Goal: Task Accomplishment & Management: Manage account settings

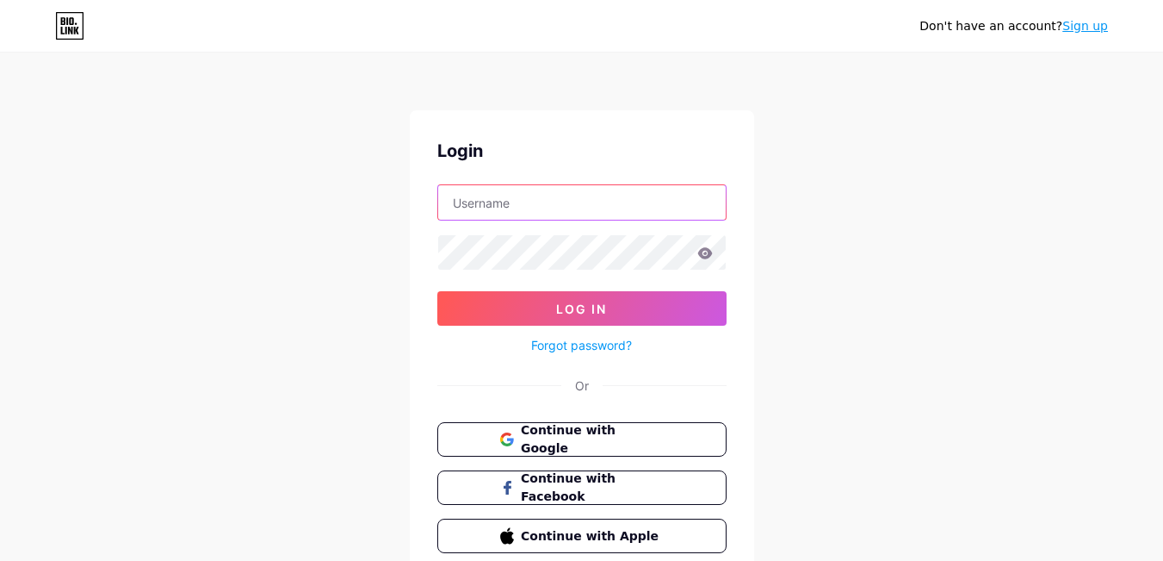
click at [576, 201] on input "text" at bounding box center [582, 202] width 288 height 34
paste input "indogermanexpress"
type input "indogermanexpress"
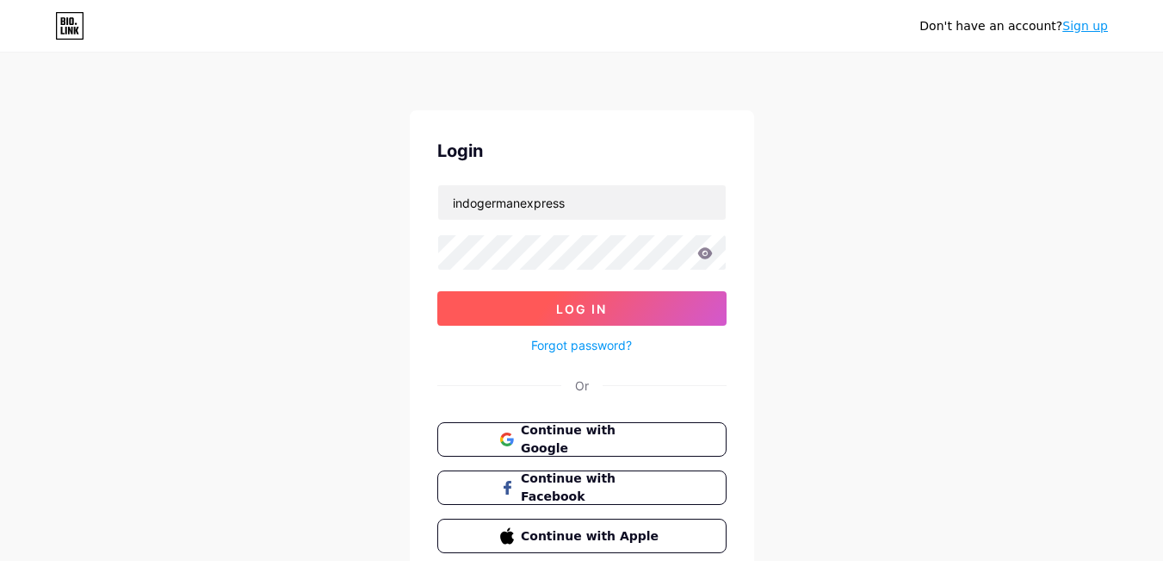
click at [560, 310] on span "Log In" at bounding box center [581, 308] width 51 height 15
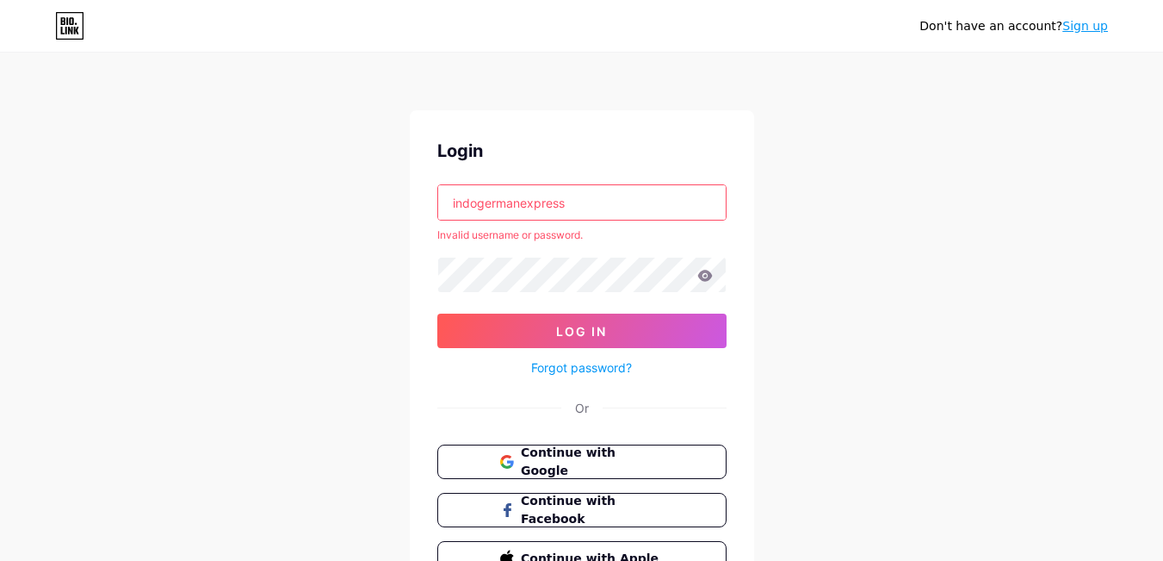
click at [1090, 25] on link "Sign up" at bounding box center [1086, 26] width 46 height 14
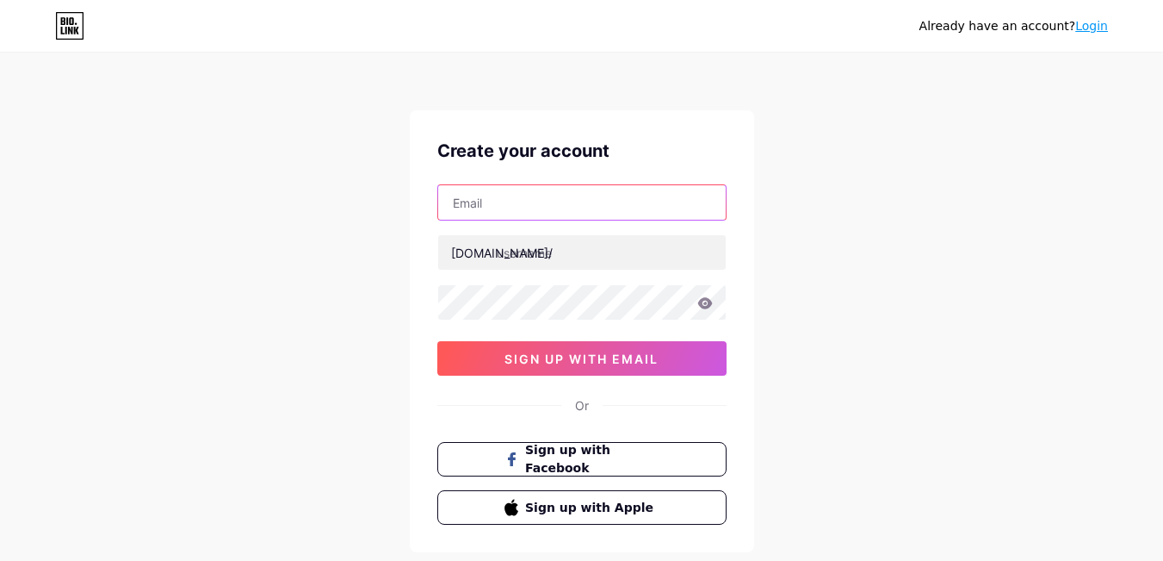
click at [480, 211] on input "text" at bounding box center [582, 202] width 288 height 34
type input "[EMAIL_ADDRESS][DOMAIN_NAME]"
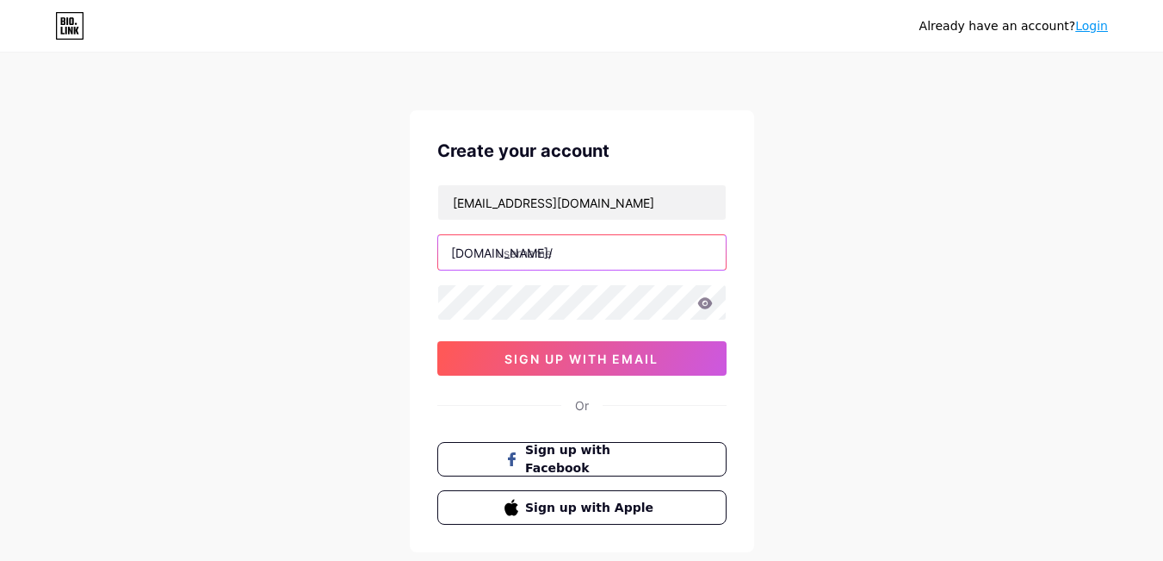
click at [555, 245] on input "text" at bounding box center [582, 252] width 288 height 34
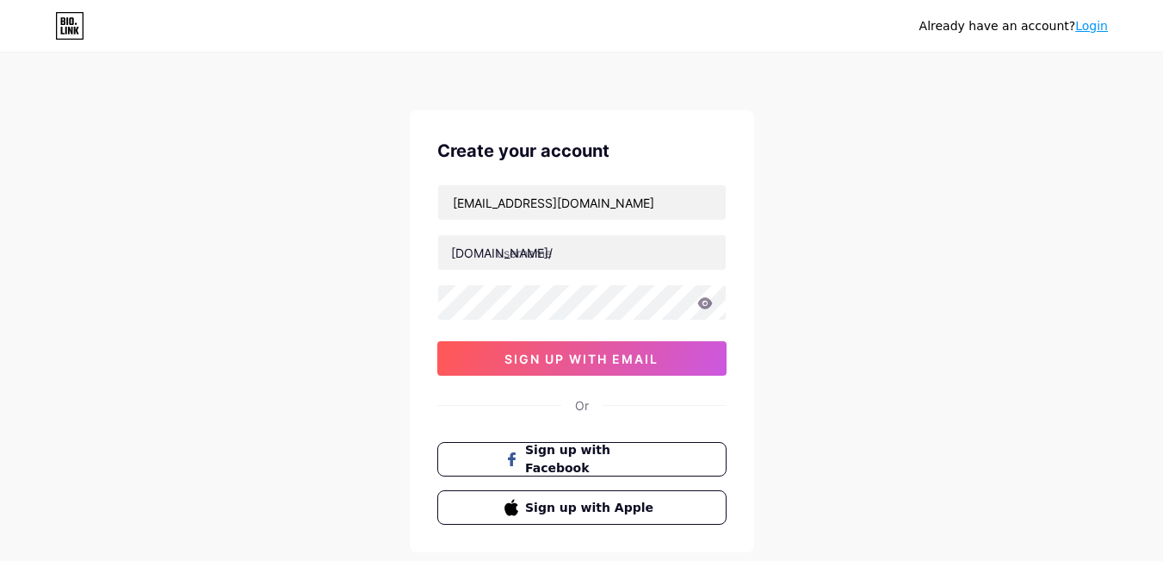
click at [597, 233] on div "[EMAIL_ADDRESS][DOMAIN_NAME] [DOMAIN_NAME]/ sign up with email" at bounding box center [581, 279] width 289 height 191
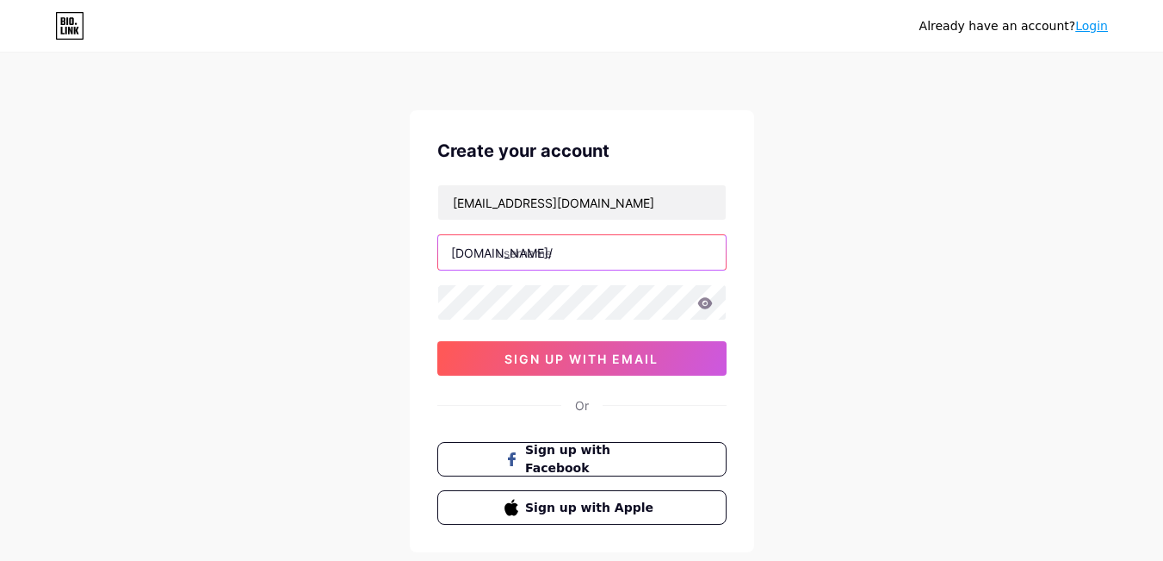
click at [590, 259] on input "text" at bounding box center [582, 252] width 288 height 34
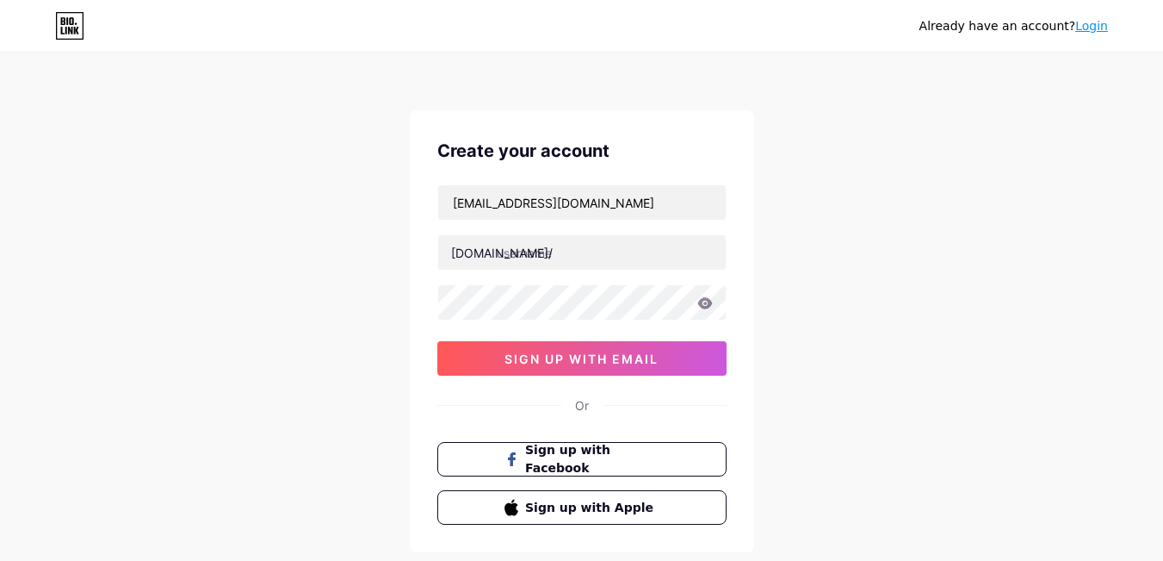
click at [576, 283] on div "[EMAIL_ADDRESS][DOMAIN_NAME] [DOMAIN_NAME]/ 0cAFcWeA5yO3ahAlC0ekY_jveLL5IkH4kWh…" at bounding box center [581, 279] width 289 height 191
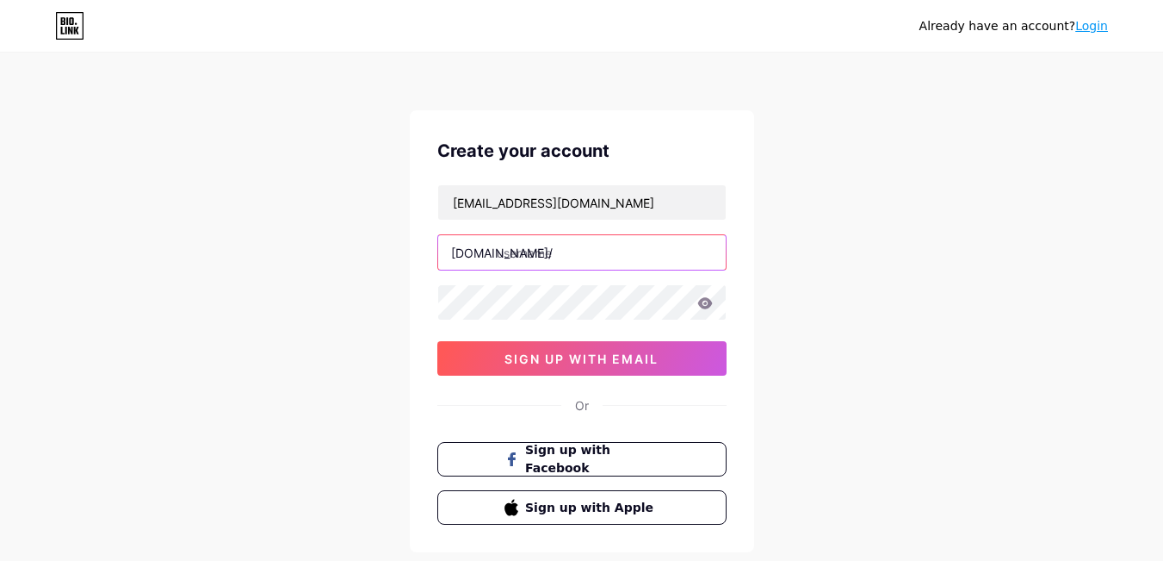
click at [592, 266] on input "text" at bounding box center [582, 252] width 288 height 34
paste input "indogermanexpress"
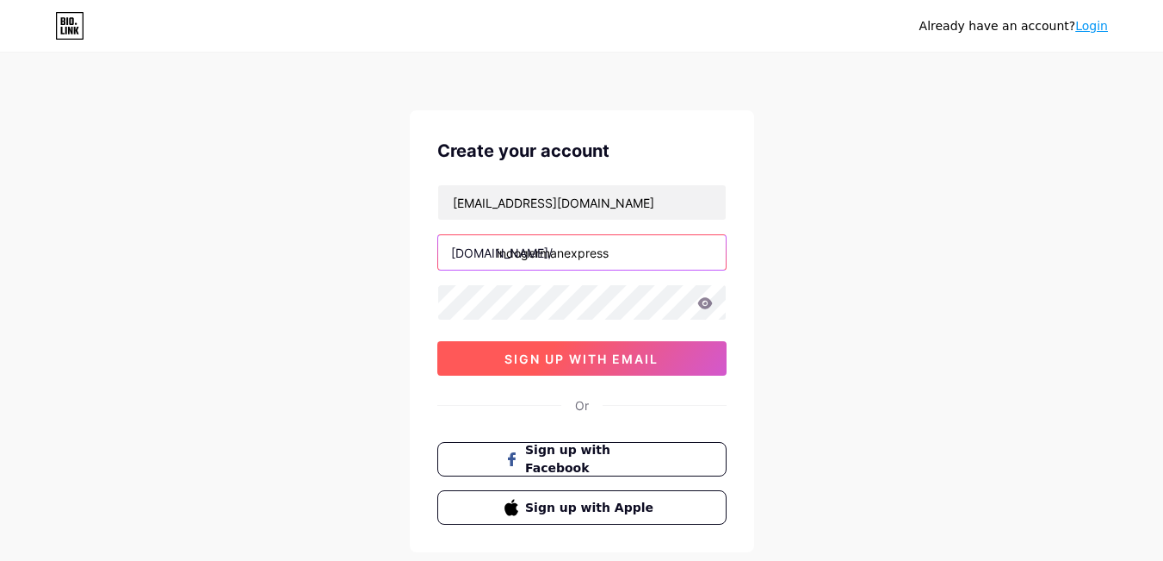
type input "indogermanexpress"
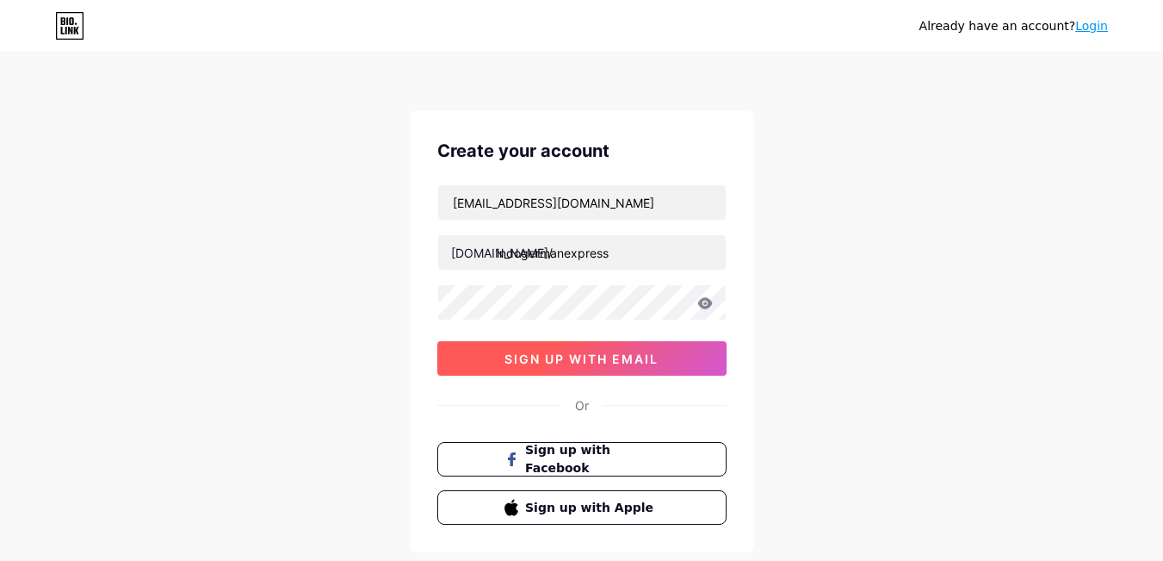
click at [574, 352] on span "sign up with email" at bounding box center [582, 358] width 154 height 15
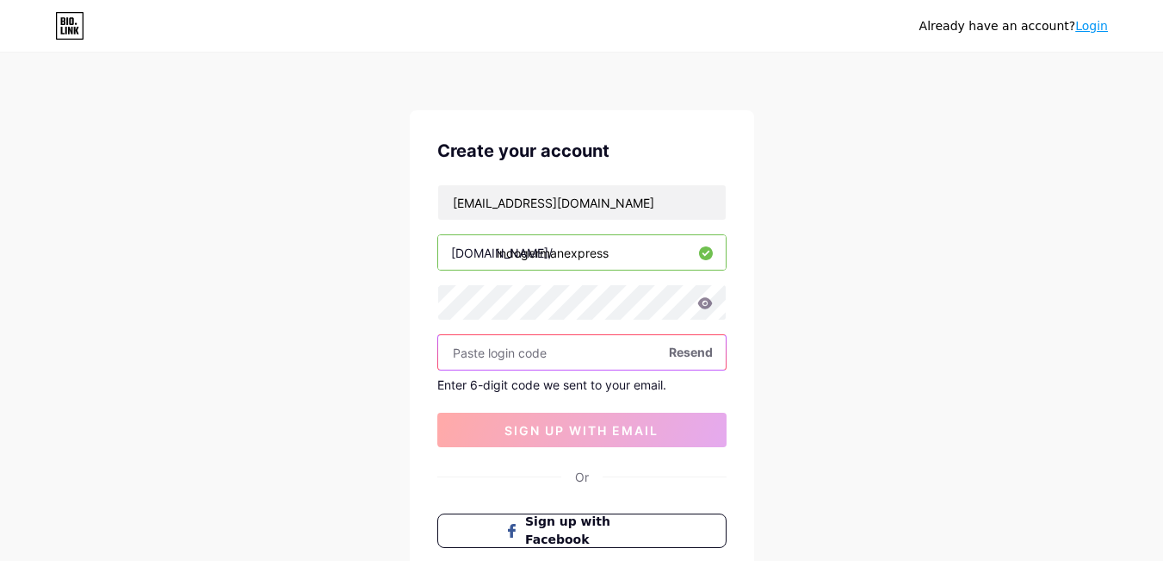
paste input "680098"
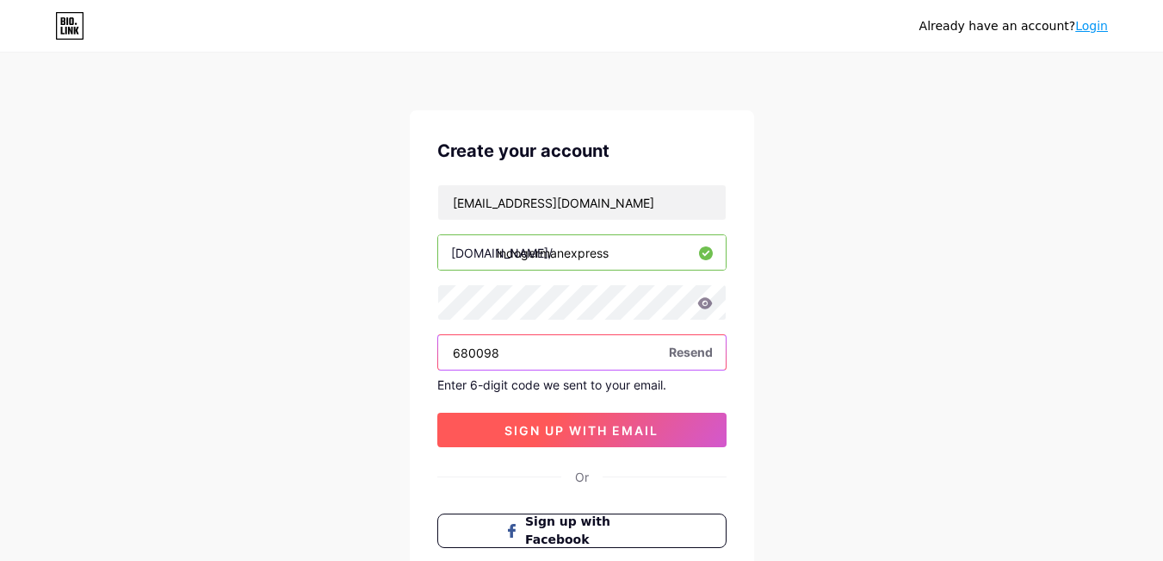
type input "680098"
click at [575, 418] on button "sign up with email" at bounding box center [581, 429] width 289 height 34
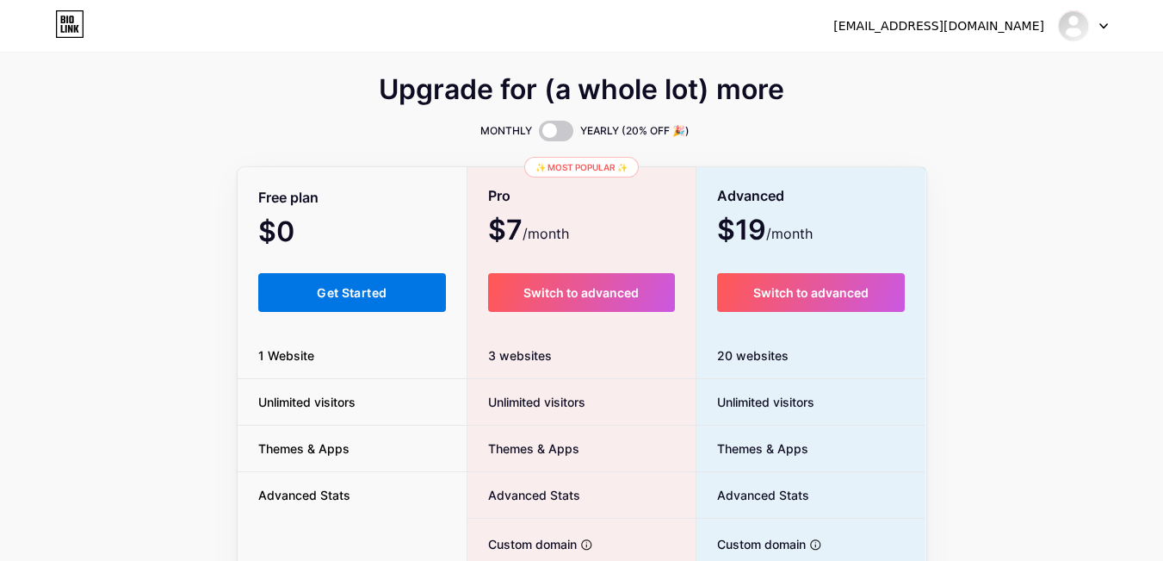
click at [381, 276] on button "Get Started" at bounding box center [352, 292] width 189 height 39
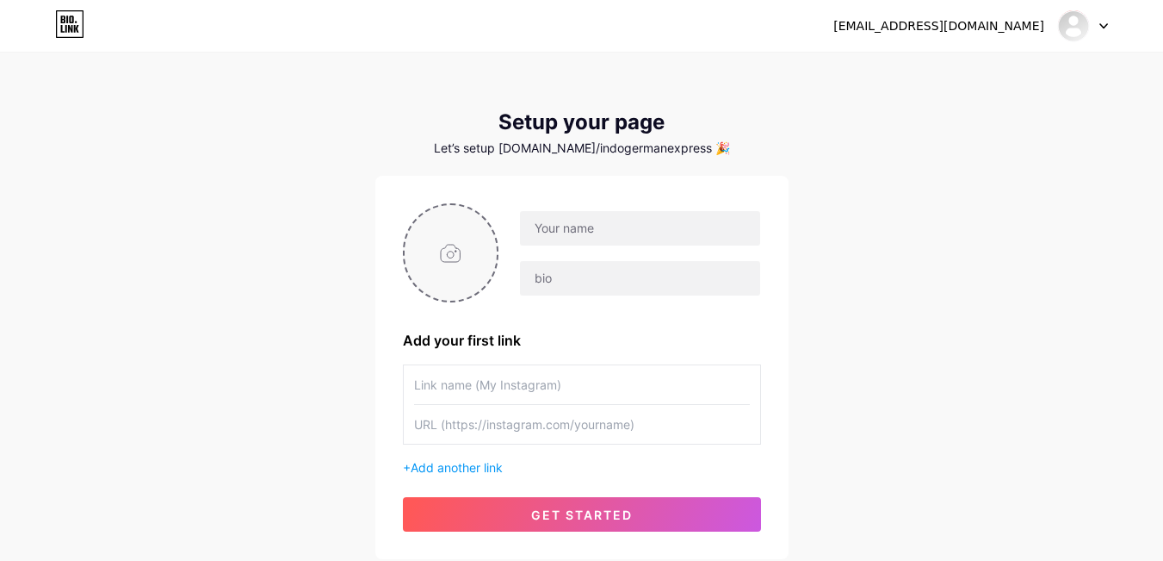
click at [461, 244] on input "file" at bounding box center [451, 253] width 93 height 96
type input "C:\fakepath\image-400x400.jpg"
click at [599, 227] on input "text" at bounding box center [639, 228] width 239 height 34
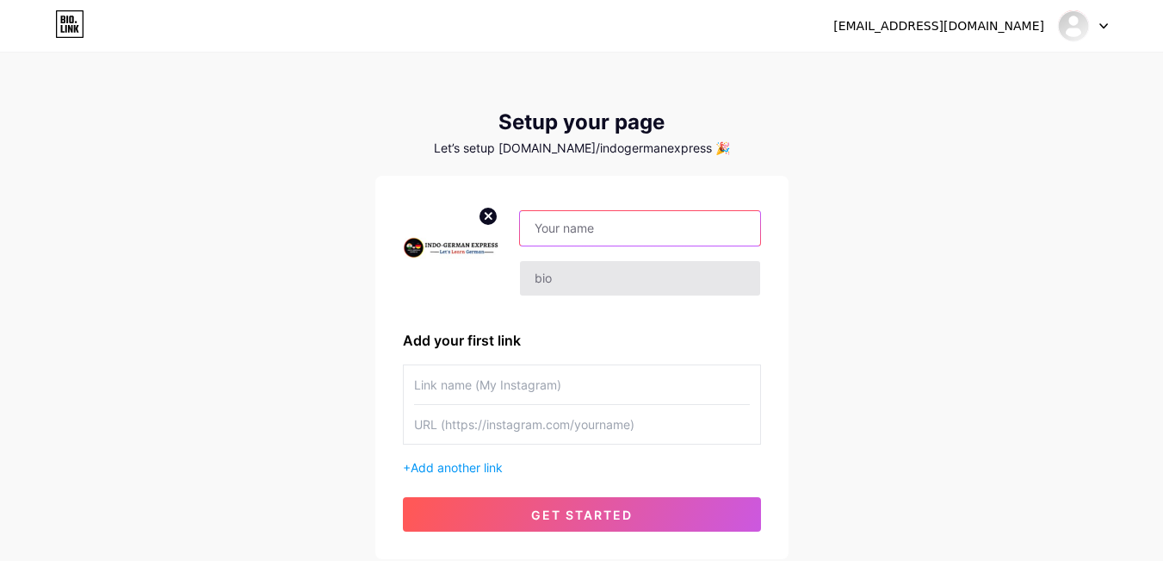
paste input "Indo German Express"
type input "Indo German Express"
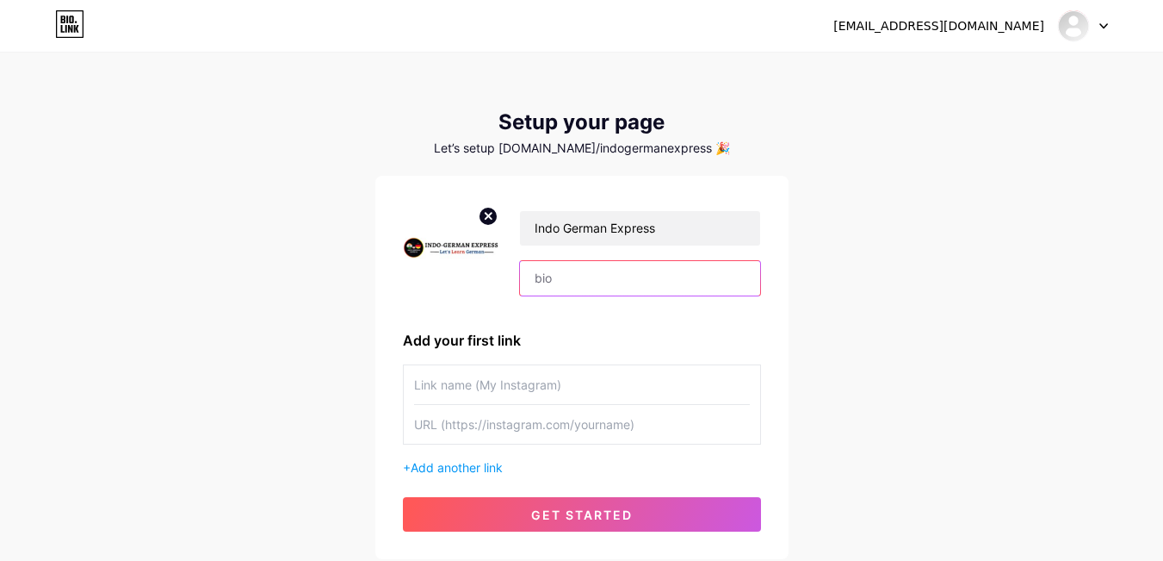
click at [646, 281] on input "text" at bounding box center [639, 278] width 239 height 34
paste input "Education ( teaching German language online)"
type input "Education ( teaching German language online)"
click at [548, 373] on input "text" at bounding box center [582, 384] width 336 height 39
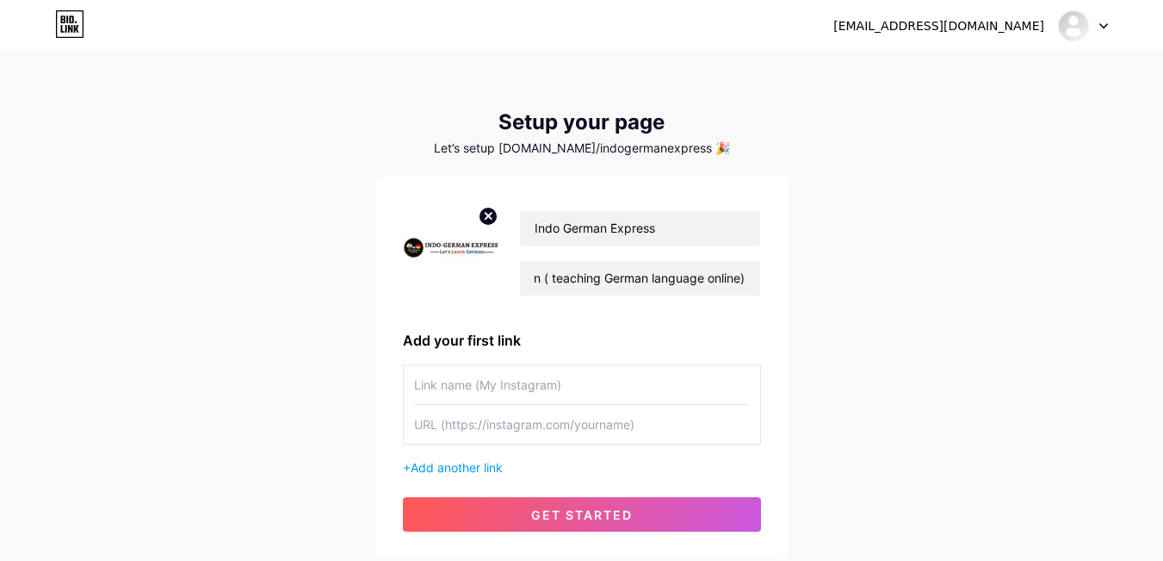
scroll to position [0, 0]
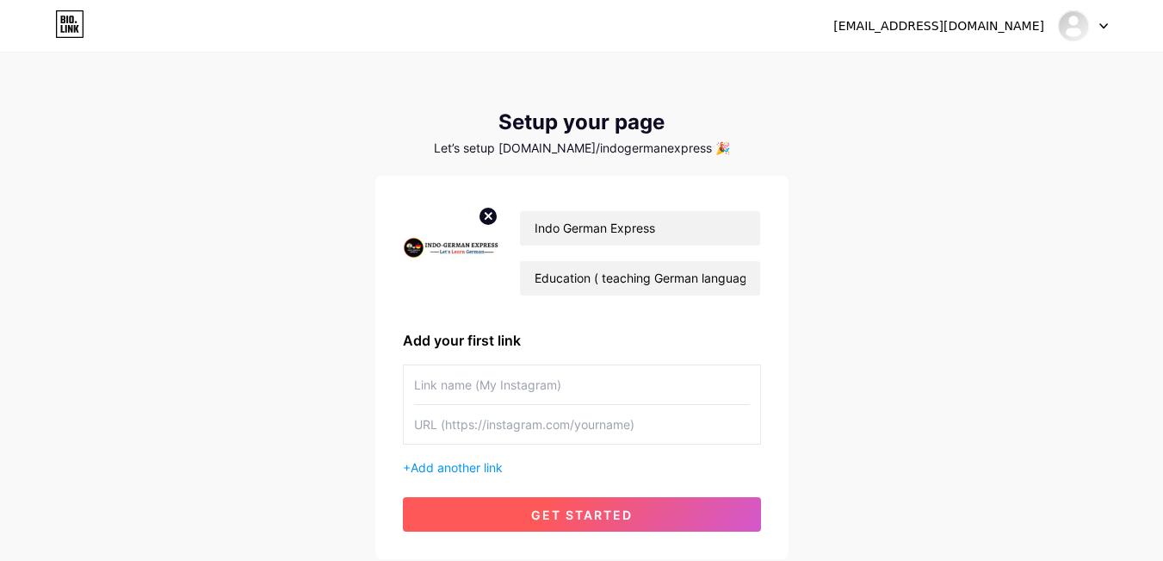
click at [614, 516] on span "get started" at bounding box center [582, 514] width 102 height 15
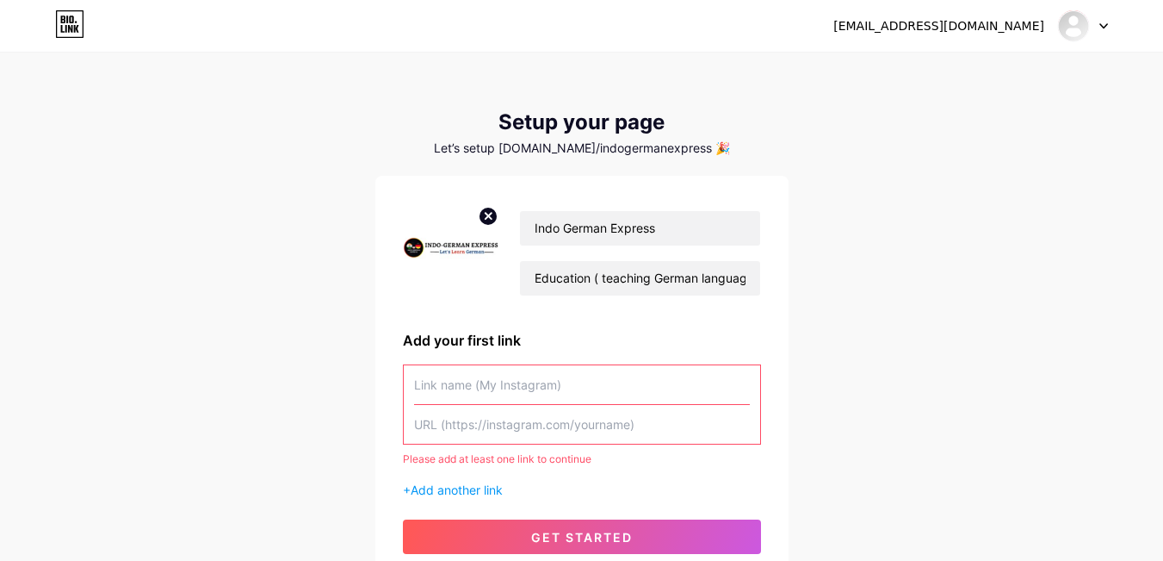
click at [607, 386] on input "text" at bounding box center [582, 384] width 336 height 39
paste input "Online German Grammar Course"
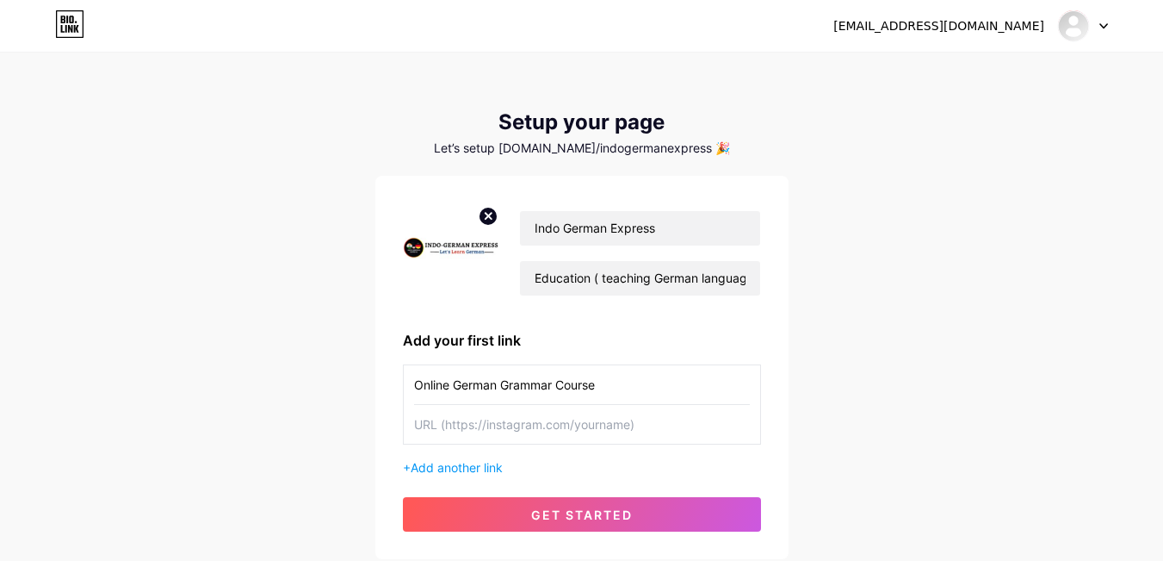
type input "Online German Grammar Course"
click at [571, 431] on input "text" at bounding box center [582, 424] width 336 height 39
paste input "[URL][DOMAIN_NAME]"
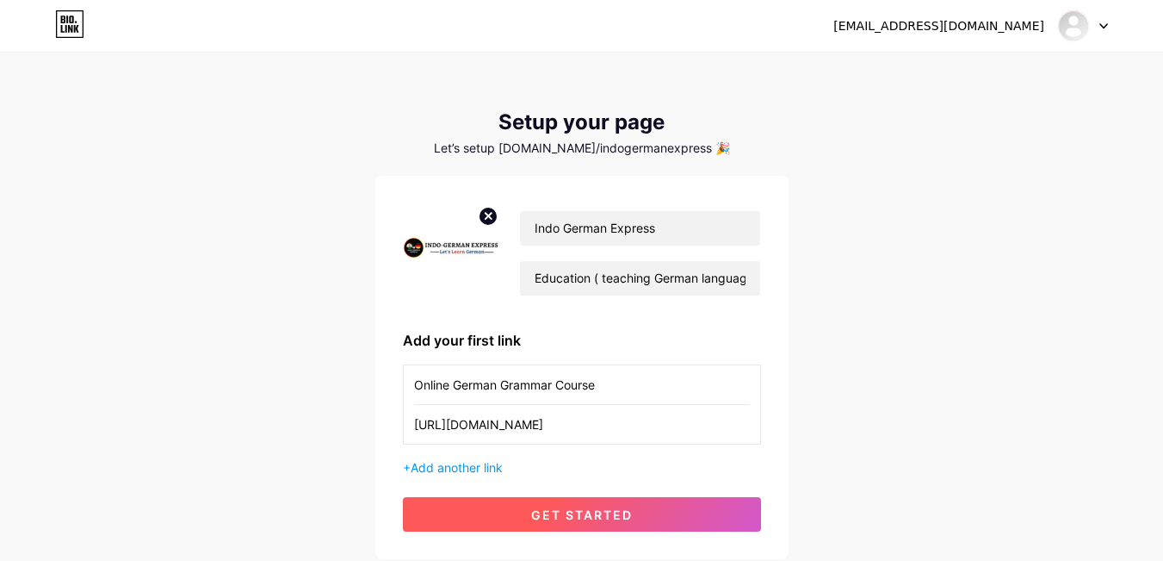
type input "[URL][DOMAIN_NAME]"
click at [567, 509] on span "get started" at bounding box center [582, 514] width 102 height 15
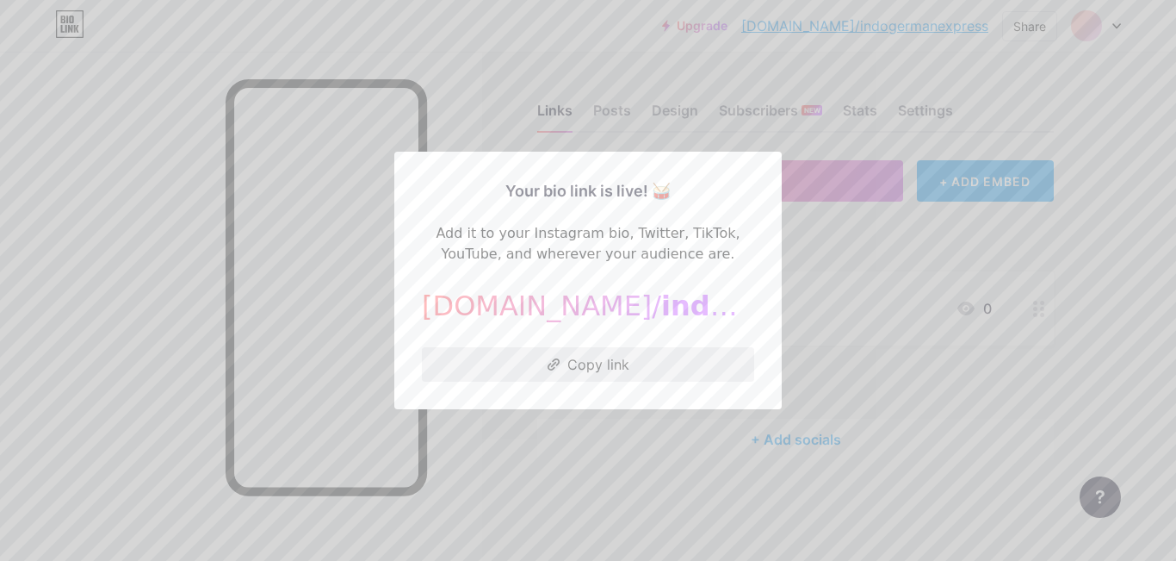
click at [560, 358] on button "Copy link" at bounding box center [588, 364] width 332 height 34
click at [833, 284] on div at bounding box center [588, 280] width 1176 height 561
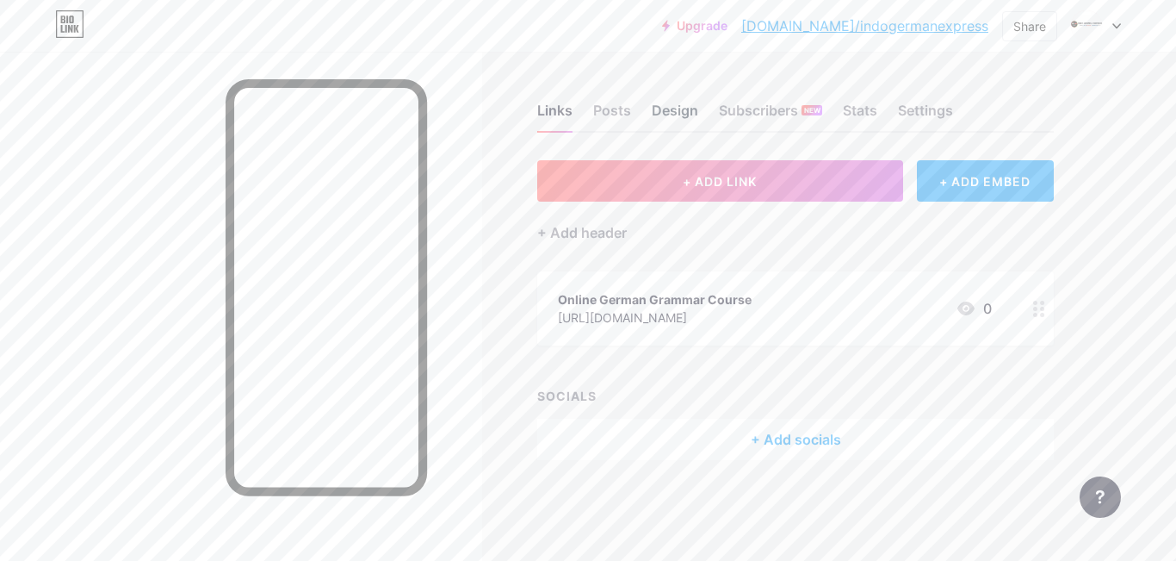
click at [662, 112] on div "Design" at bounding box center [675, 115] width 46 height 31
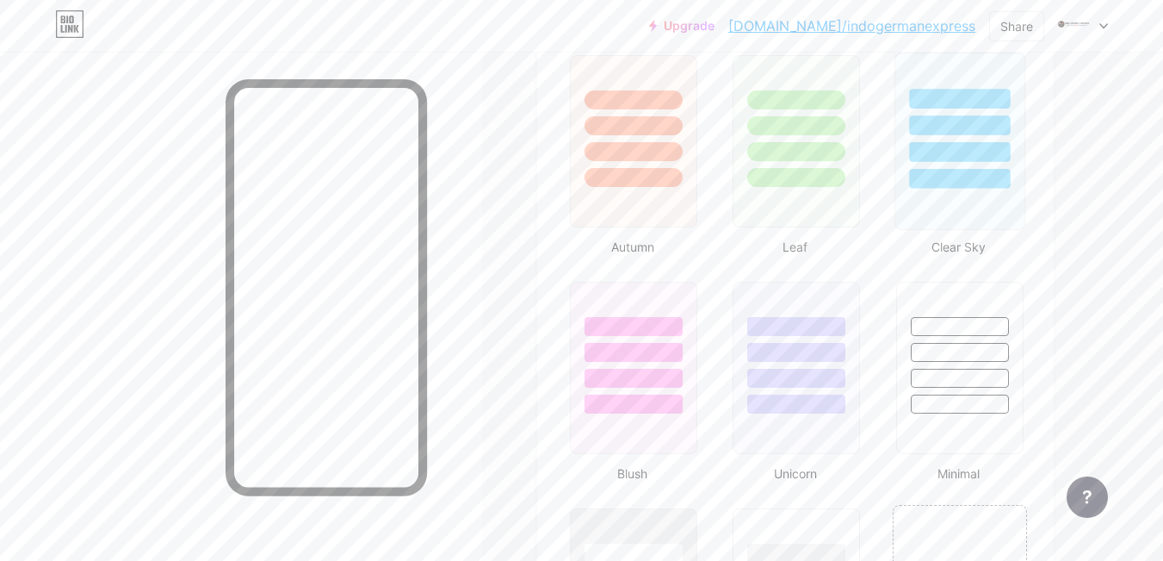
scroll to position [1722, 0]
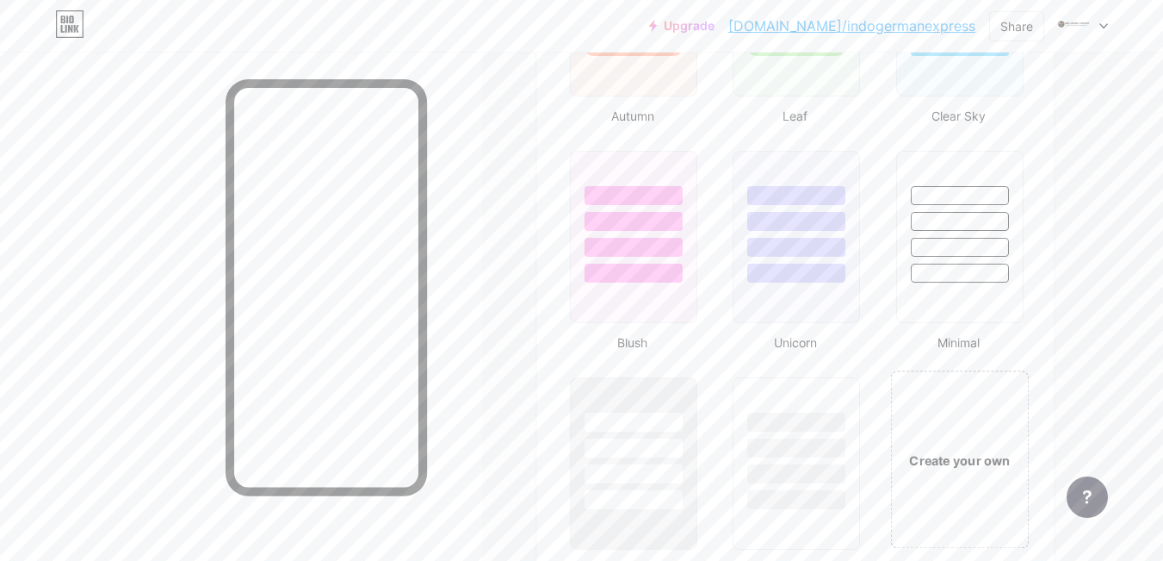
click at [941, 456] on div "Create your own" at bounding box center [959, 459] width 129 height 19
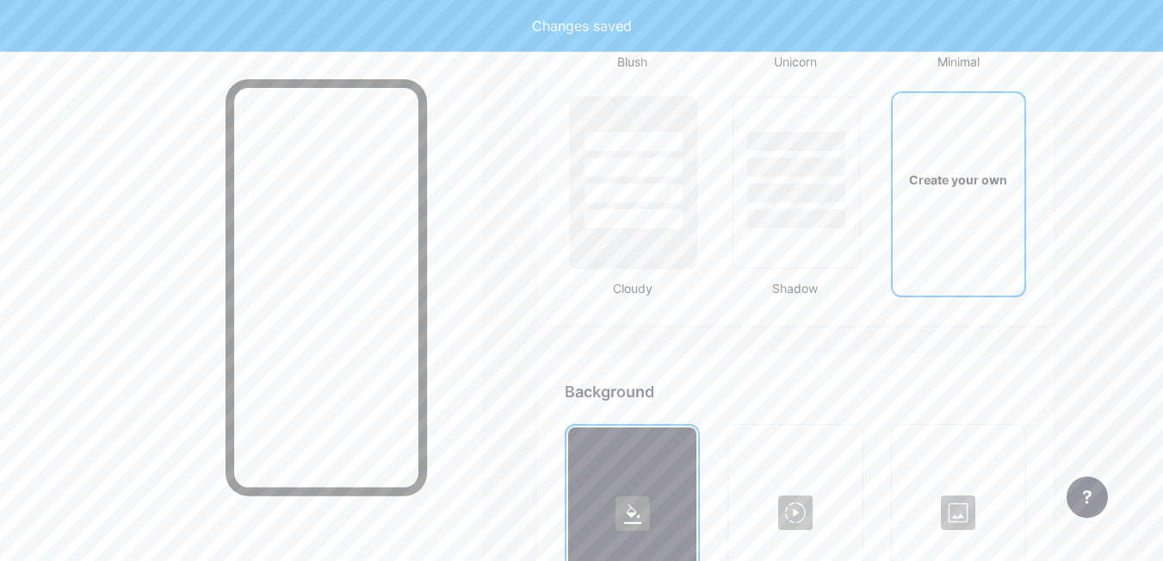
scroll to position [2286, 0]
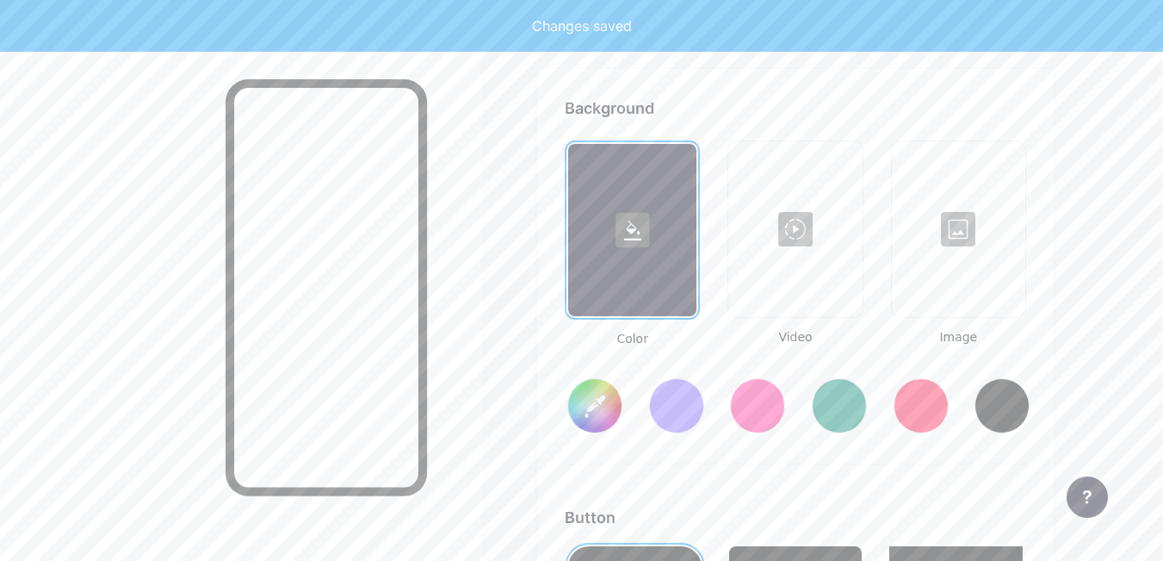
type input "#ffffff"
type input "#000000"
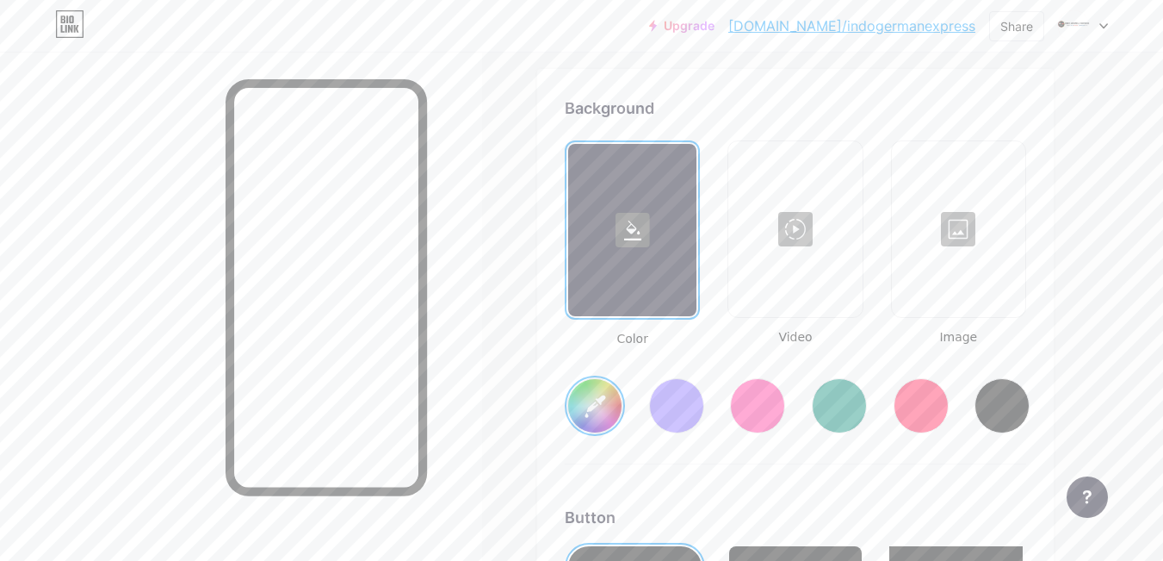
click at [952, 207] on div at bounding box center [959, 229] width 130 height 172
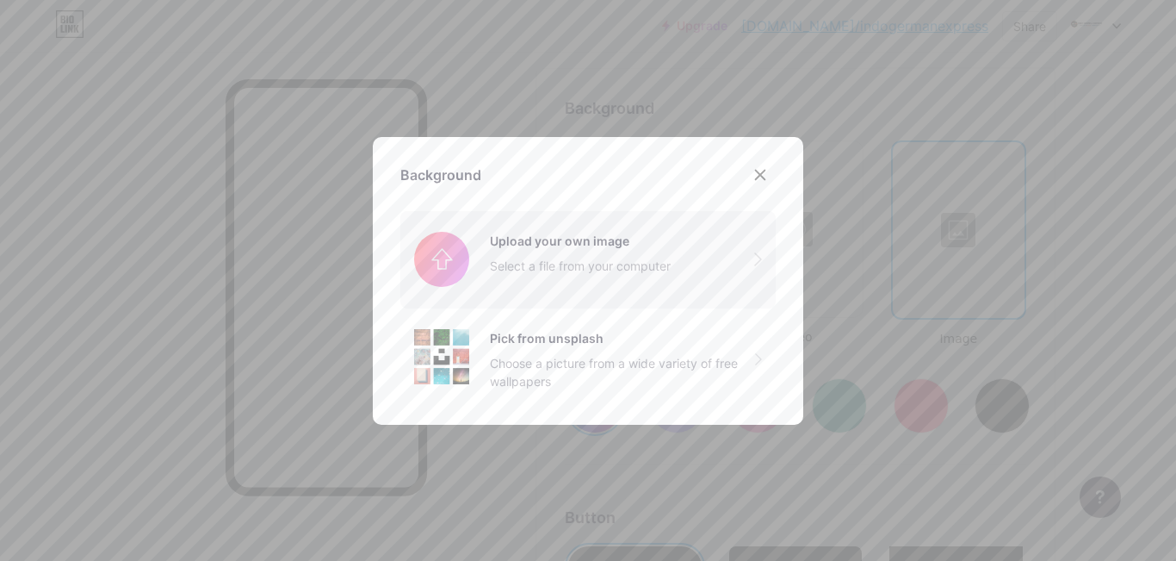
click at [625, 258] on input "file" at bounding box center [587, 259] width 375 height 96
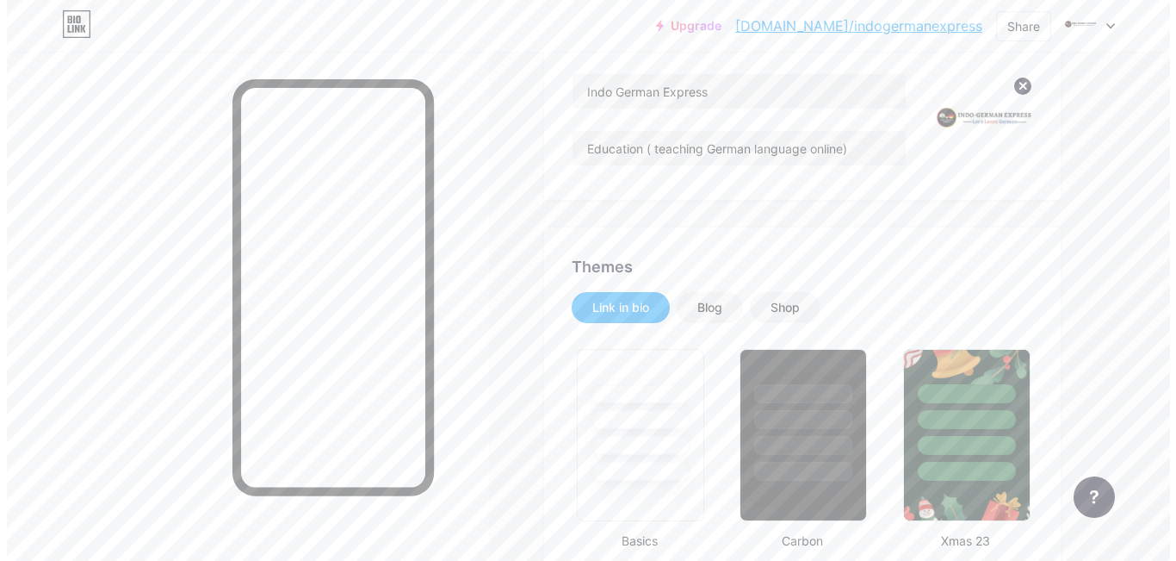
scroll to position [0, 0]
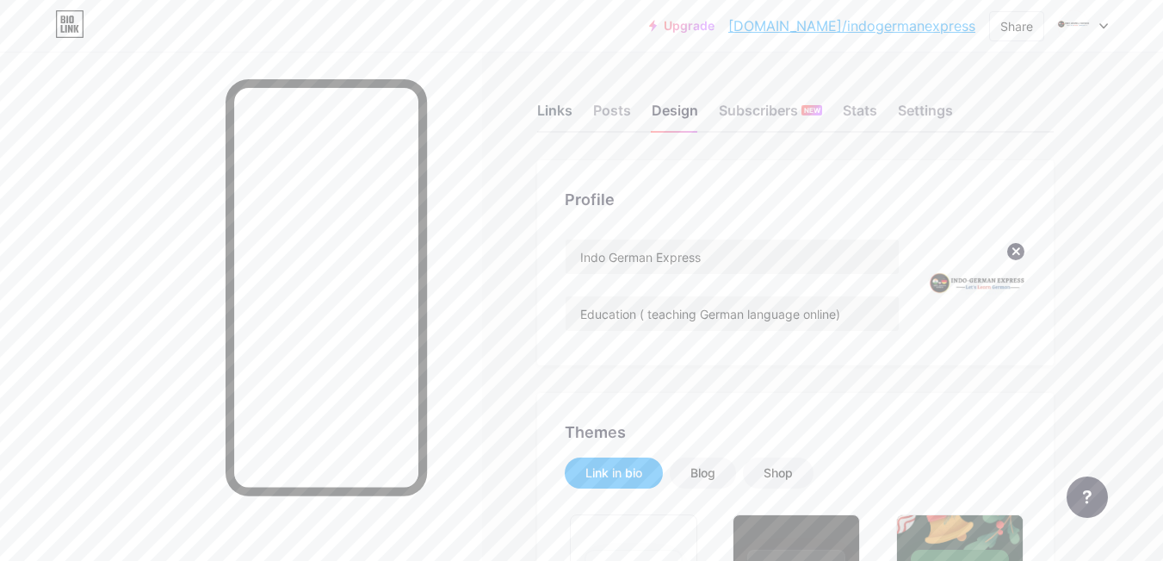
click at [572, 117] on div "Links" at bounding box center [554, 115] width 35 height 31
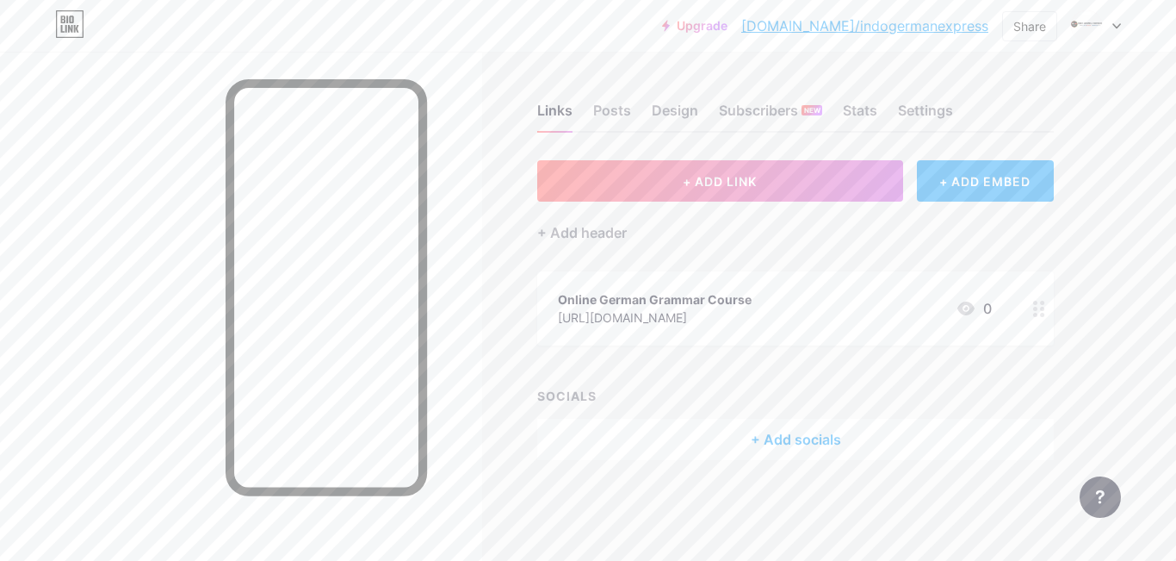
click at [822, 432] on div "+ Add socials" at bounding box center [795, 438] width 517 height 41
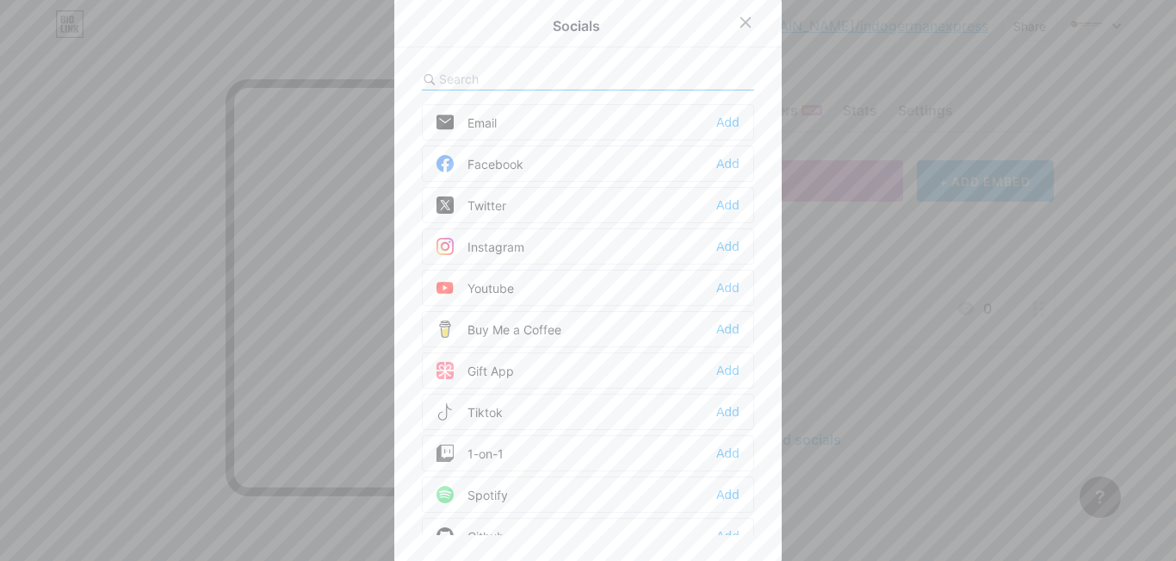
click at [565, 158] on div "Facebook Add" at bounding box center [588, 164] width 332 height 36
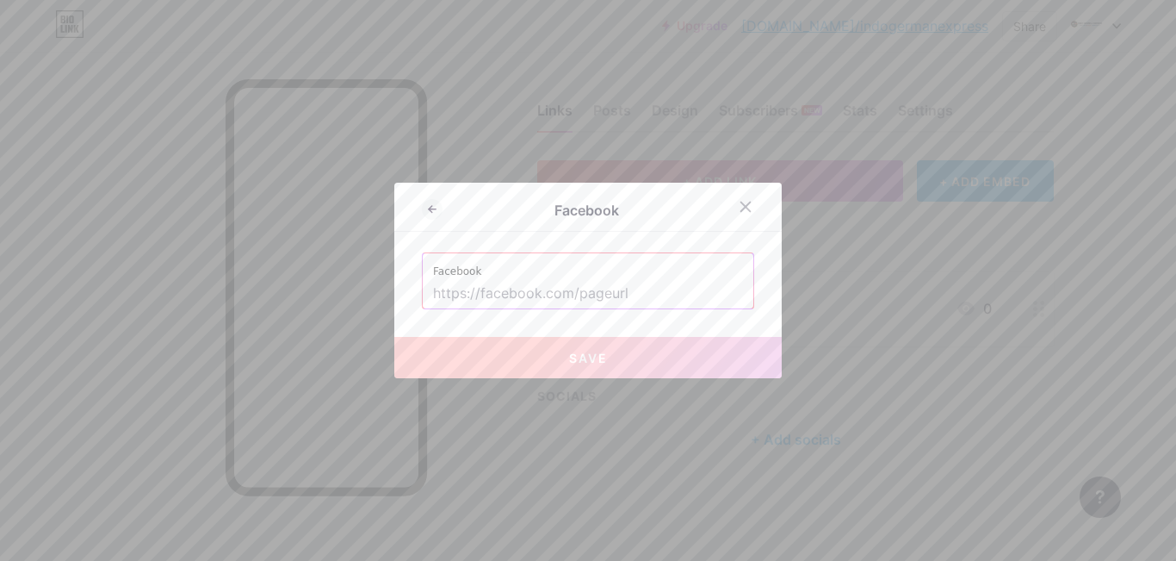
click at [562, 288] on input "text" at bounding box center [588, 293] width 310 height 29
paste input "[URL][DOMAIN_NAME]"
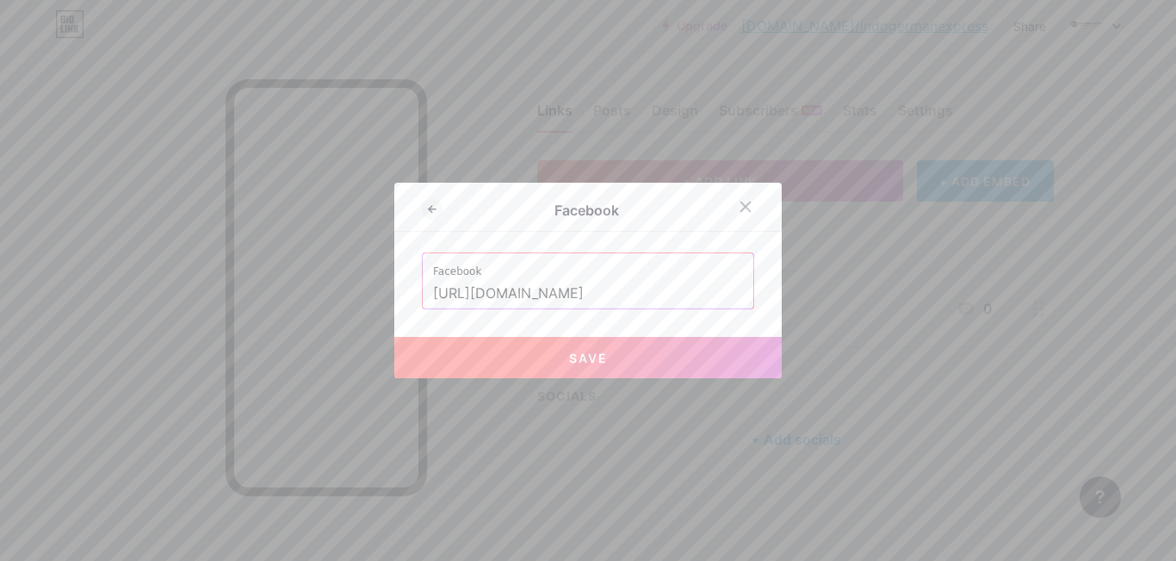
type input "[URL][DOMAIN_NAME]"
click at [569, 351] on span "Save" at bounding box center [588, 357] width 39 height 15
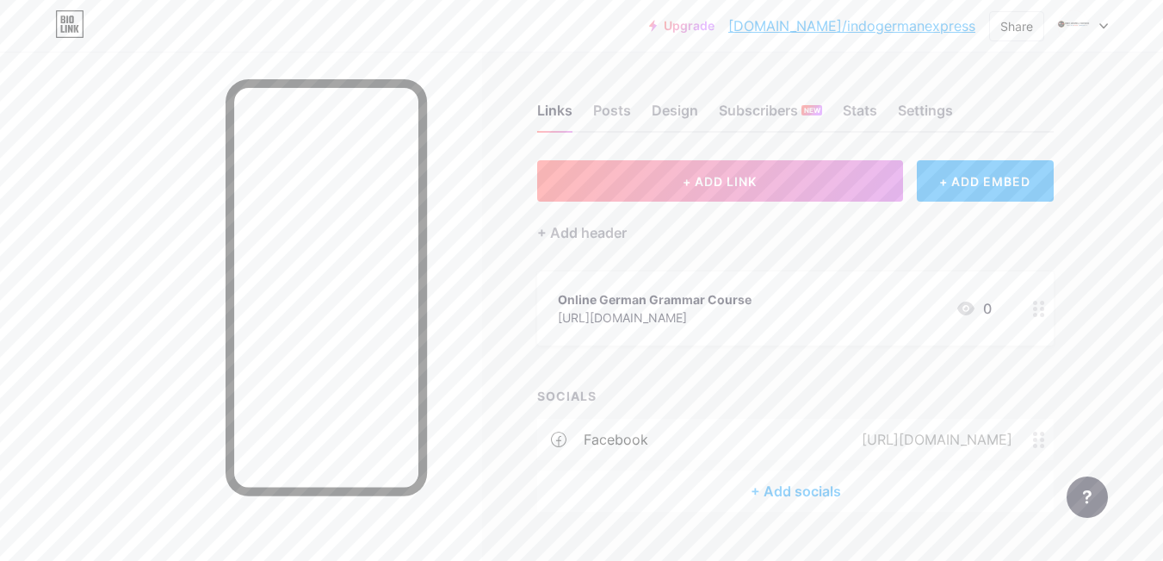
click at [784, 480] on div "+ Add socials" at bounding box center [795, 490] width 517 height 41
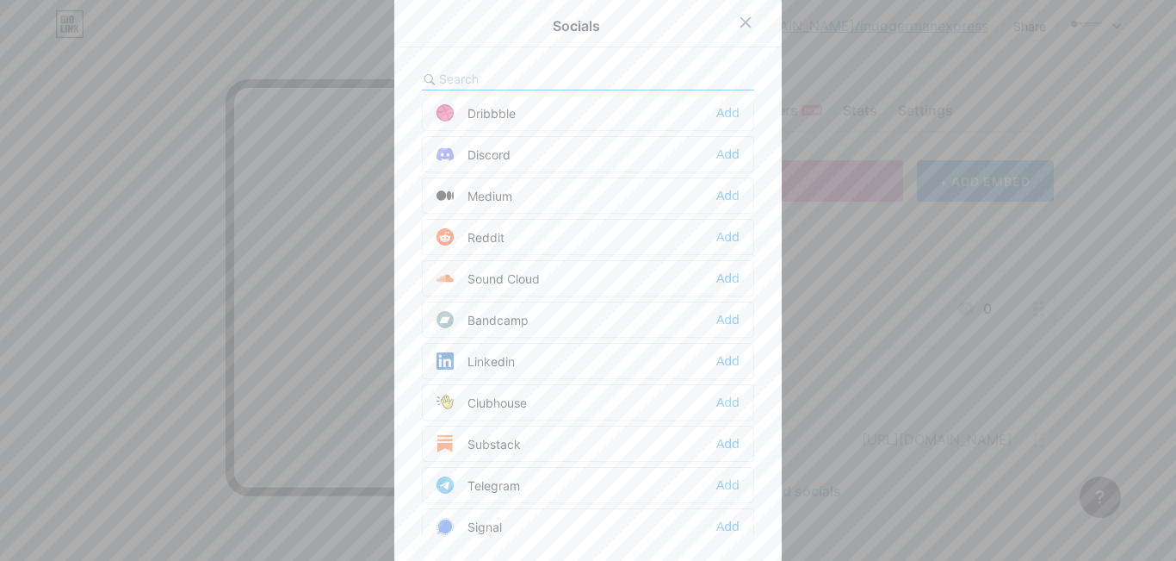
scroll to position [517, 0]
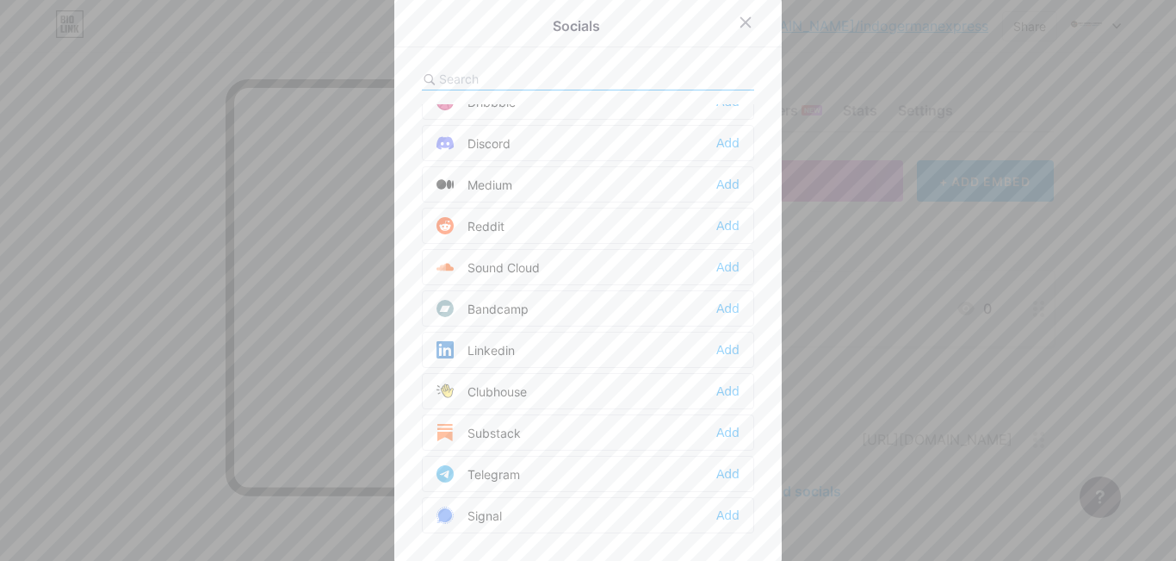
click at [717, 340] on div "Linkedin Add" at bounding box center [588, 350] width 332 height 36
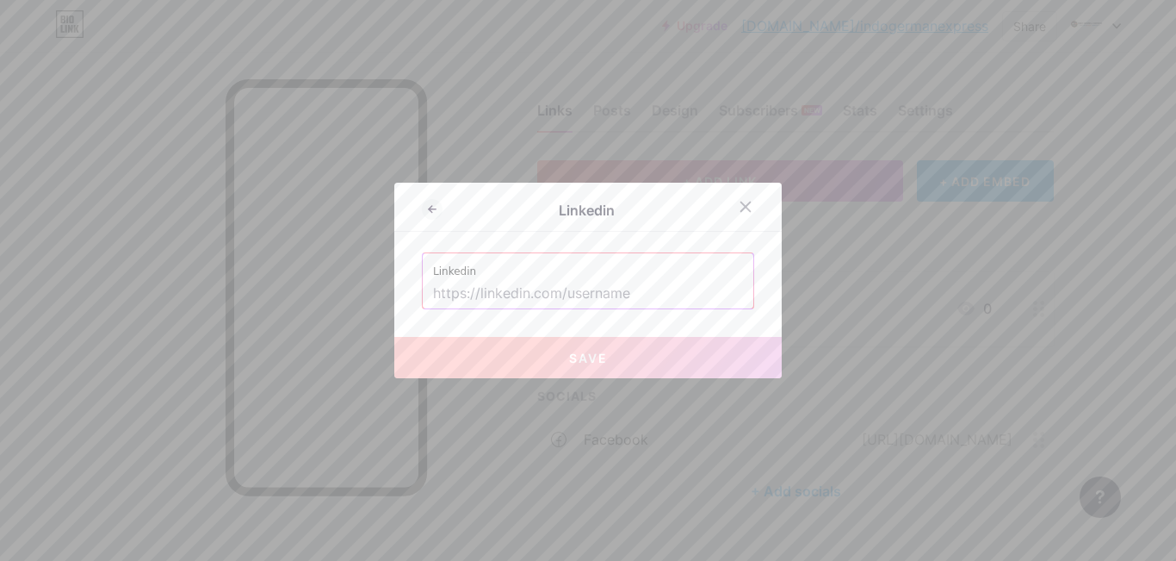
click at [579, 284] on input "text" at bounding box center [588, 293] width 310 height 29
paste input "[URL][DOMAIN_NAME]"
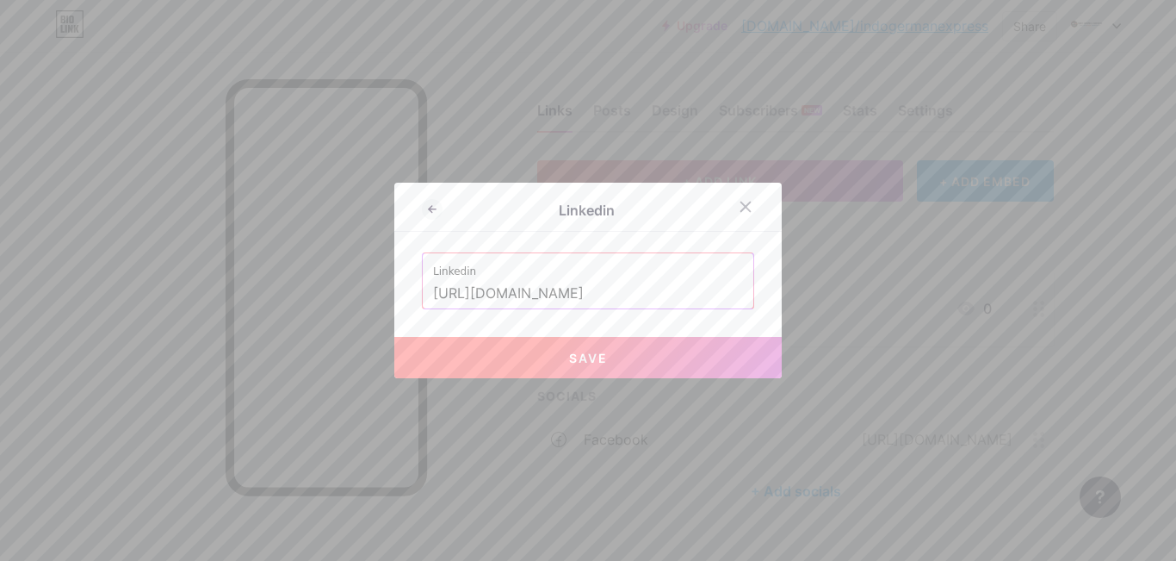
scroll to position [0, 202]
paste input "text"
type input "[URL][DOMAIN_NAME]"
click at [602, 352] on button "Save" at bounding box center [587, 357] width 387 height 41
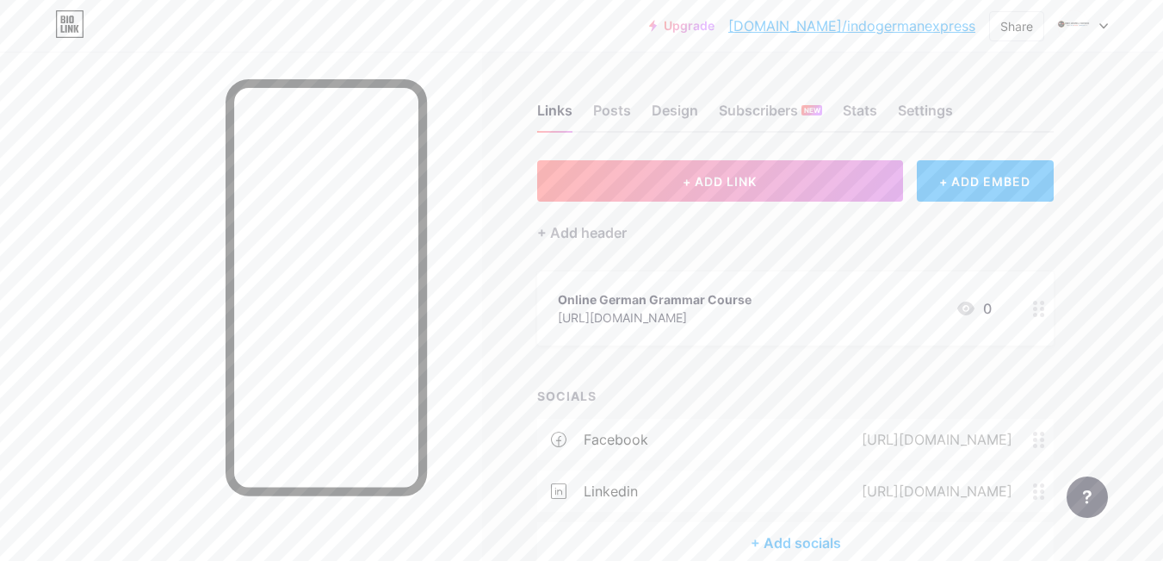
click at [803, 542] on div "+ Add socials" at bounding box center [795, 542] width 517 height 41
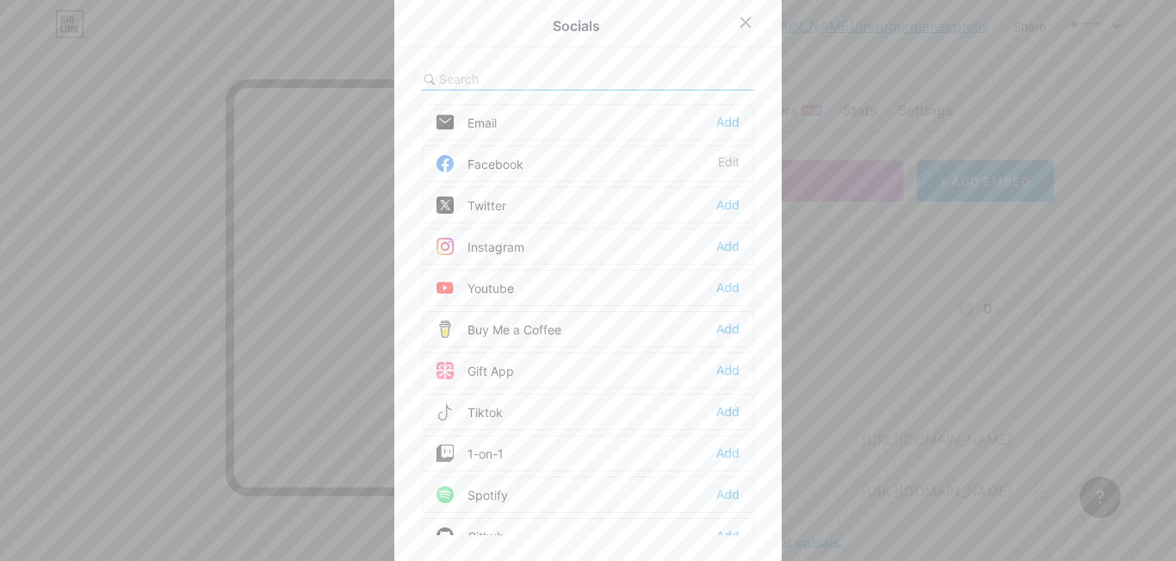
click at [547, 247] on div "Instagram Add" at bounding box center [588, 246] width 332 height 36
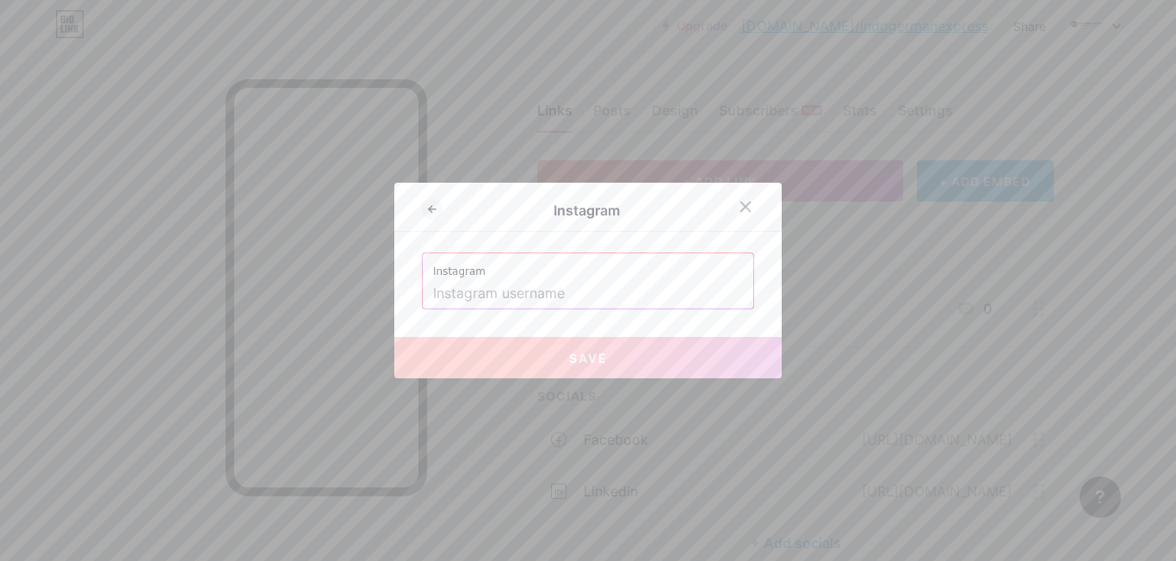
click at [561, 286] on input "text" at bounding box center [588, 293] width 310 height 29
paste input "[URL][DOMAIN_NAME]"
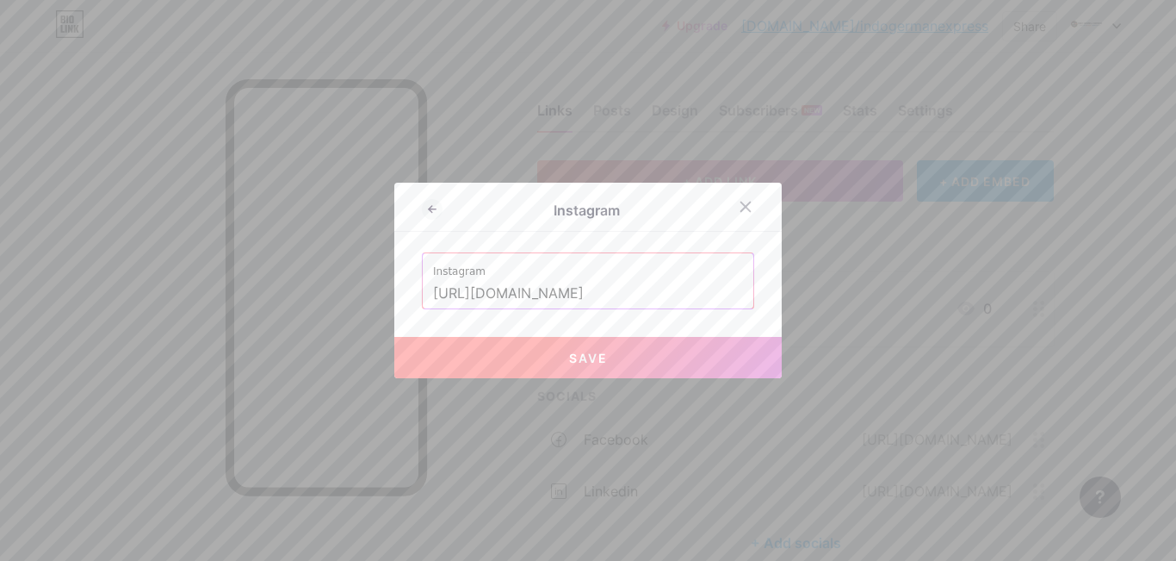
scroll to position [0, 9]
click at [522, 352] on button "Save" at bounding box center [587, 357] width 387 height 41
type input "[URL][DOMAIN_NAME][DOMAIN_NAME]"
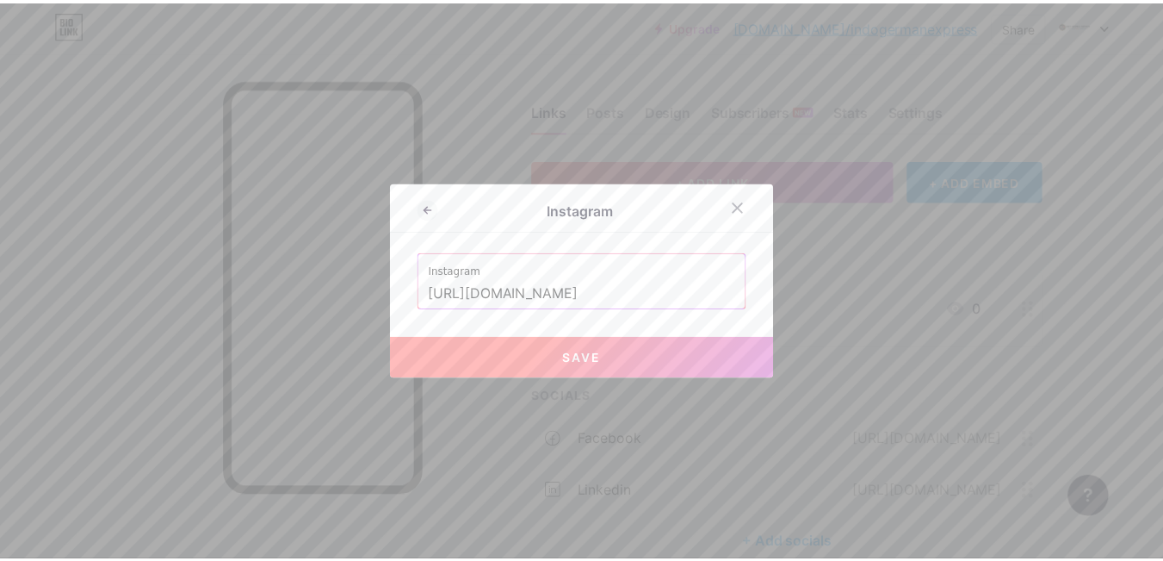
scroll to position [0, 0]
